Goal: Information Seeking & Learning: Learn about a topic

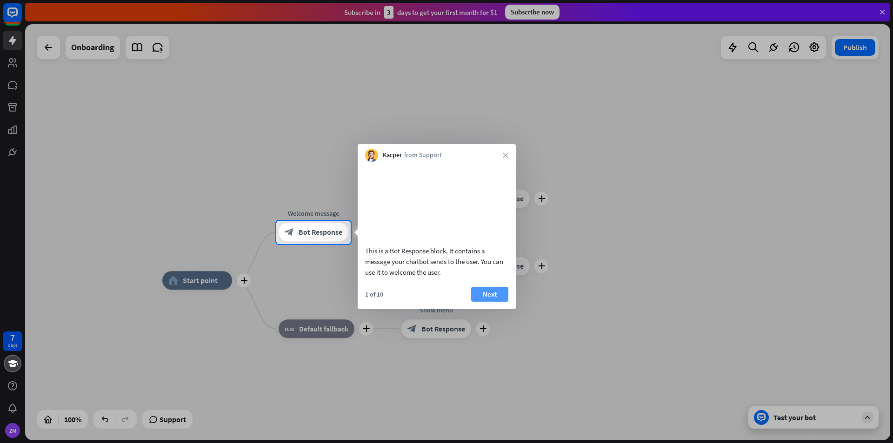
click at [489, 302] on button "Next" at bounding box center [489, 294] width 37 height 15
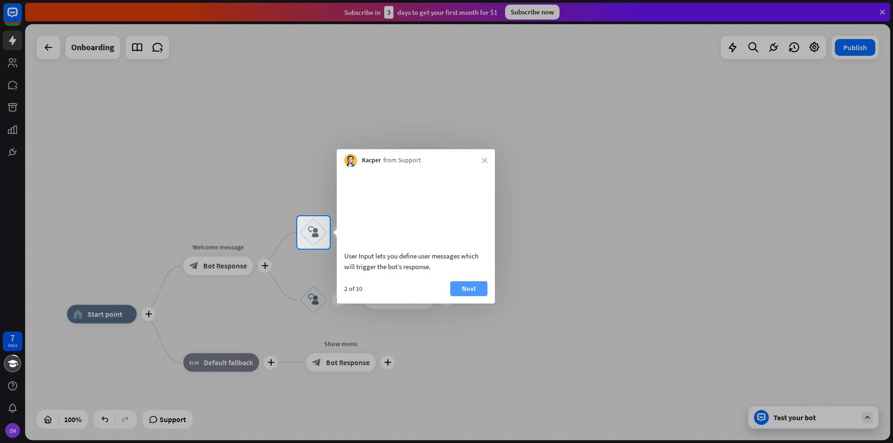
click at [478, 296] on button "Next" at bounding box center [468, 288] width 37 height 15
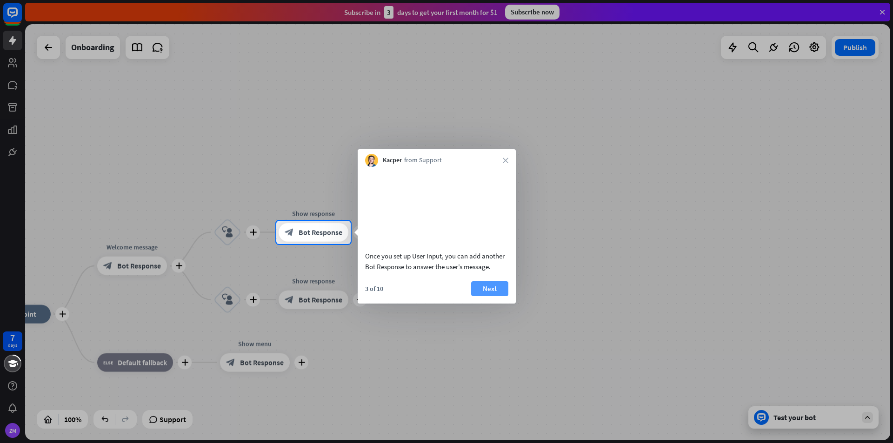
click at [484, 296] on button "Next" at bounding box center [489, 288] width 37 height 15
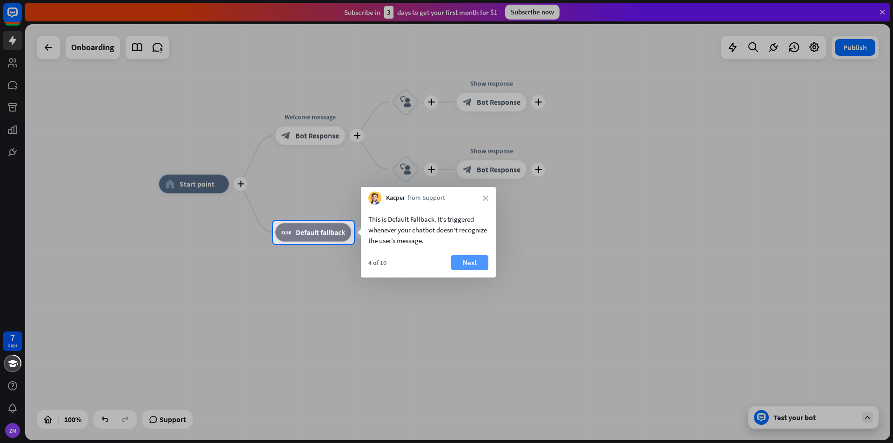
click at [465, 263] on button "Next" at bounding box center [469, 262] width 37 height 15
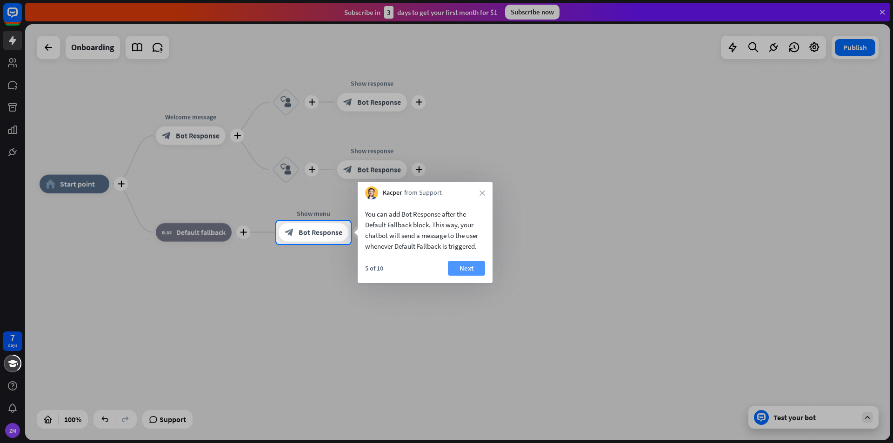
click at [471, 268] on button "Next" at bounding box center [466, 268] width 37 height 15
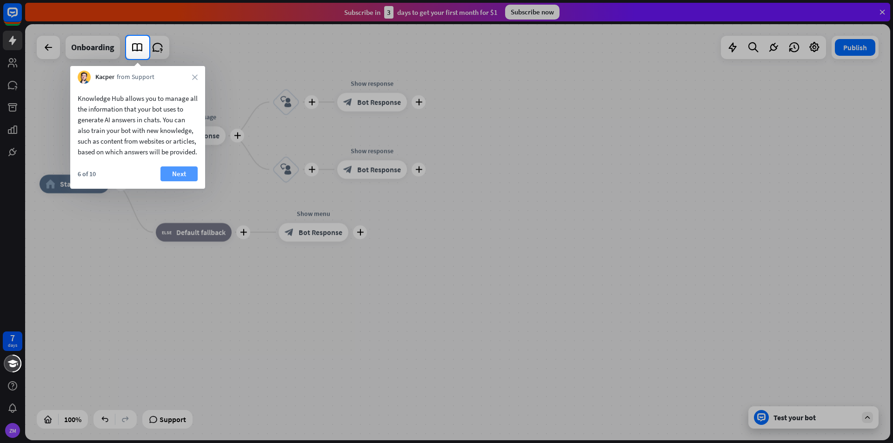
click at [181, 181] on button "Next" at bounding box center [178, 173] width 37 height 15
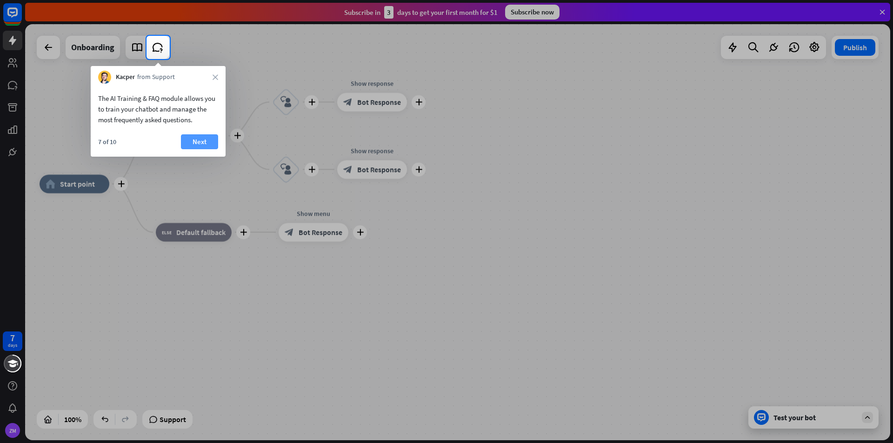
click at [190, 140] on button "Next" at bounding box center [199, 141] width 37 height 15
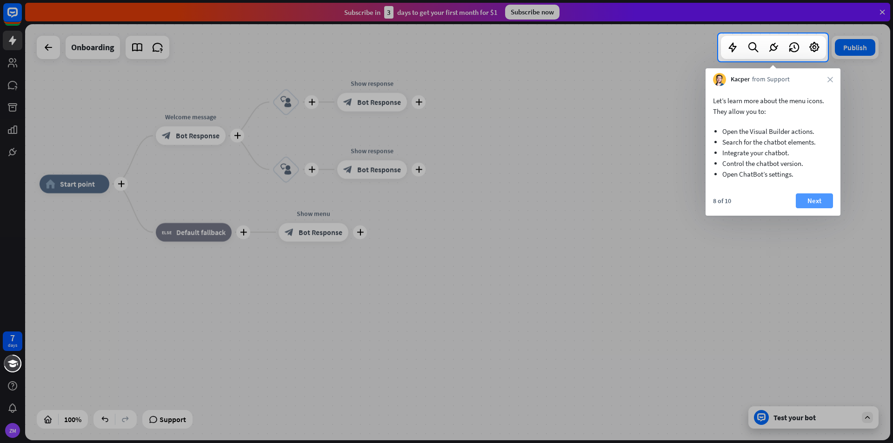
click at [815, 198] on button "Next" at bounding box center [813, 200] width 37 height 15
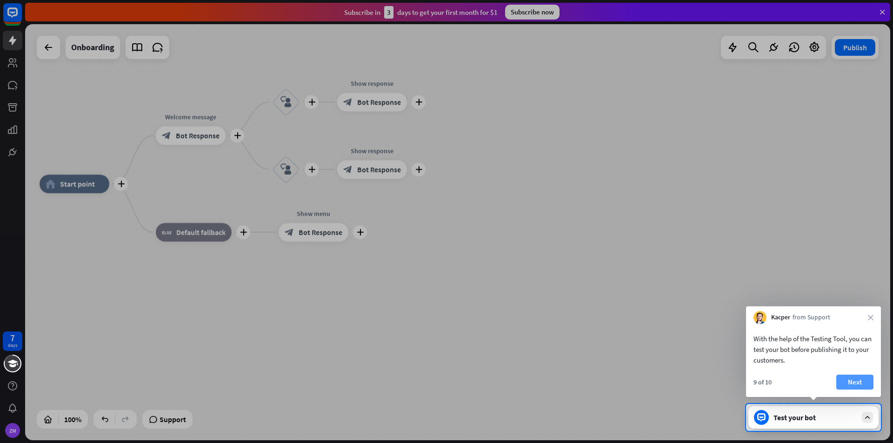
click at [869, 379] on button "Next" at bounding box center [854, 382] width 37 height 15
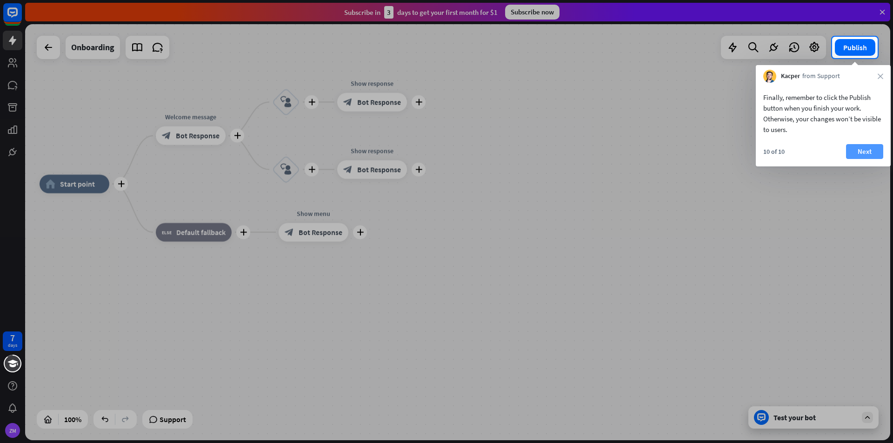
click at [871, 146] on button "Next" at bounding box center [864, 151] width 37 height 15
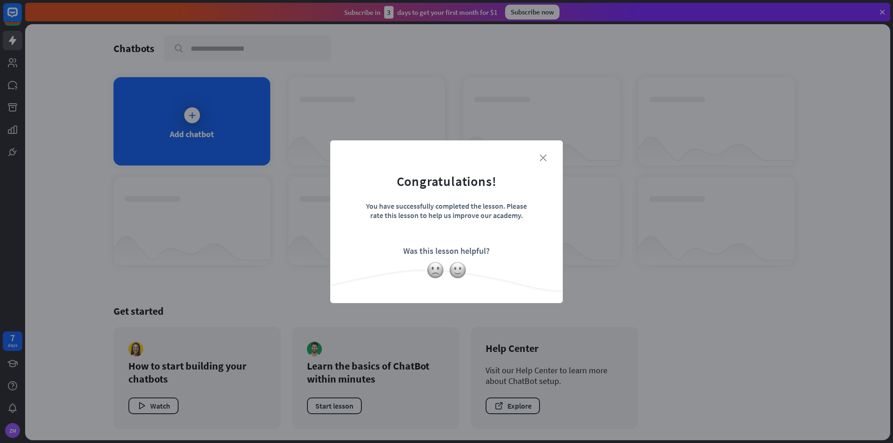
click at [543, 156] on icon "close" at bounding box center [542, 157] width 7 height 7
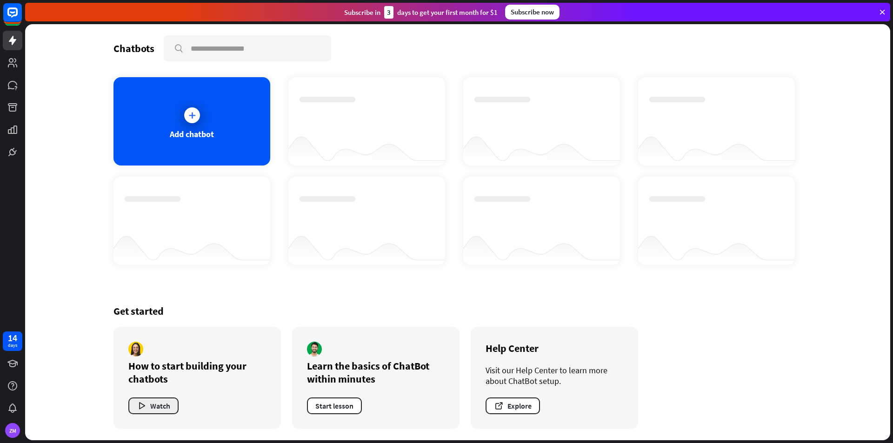
click at [162, 407] on button "Watch" at bounding box center [153, 406] width 50 height 17
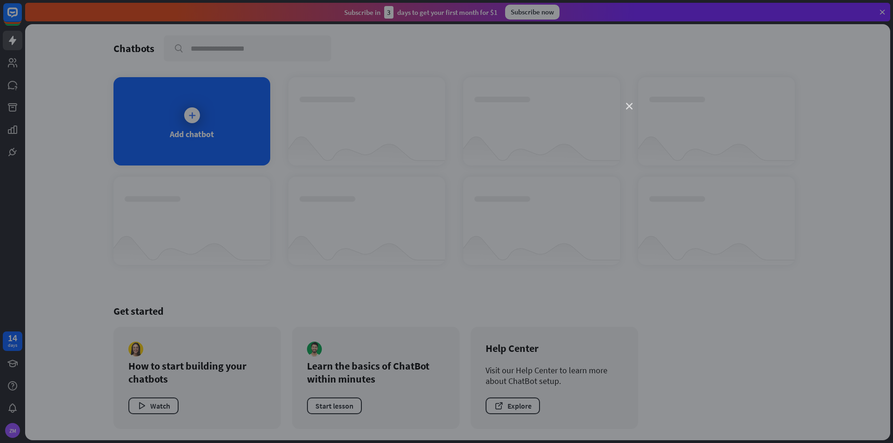
click at [629, 106] on icon "close" at bounding box center [629, 106] width 7 height 7
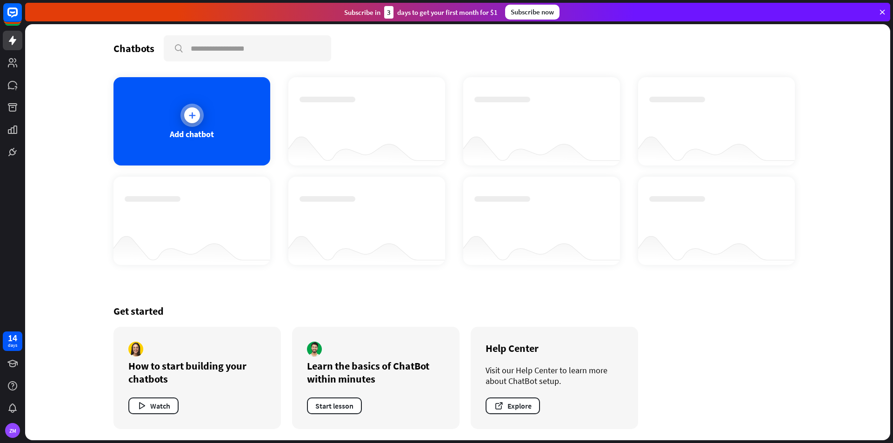
click at [195, 110] on div at bounding box center [192, 115] width 16 height 16
